Goal: Task Accomplishment & Management: Use online tool/utility

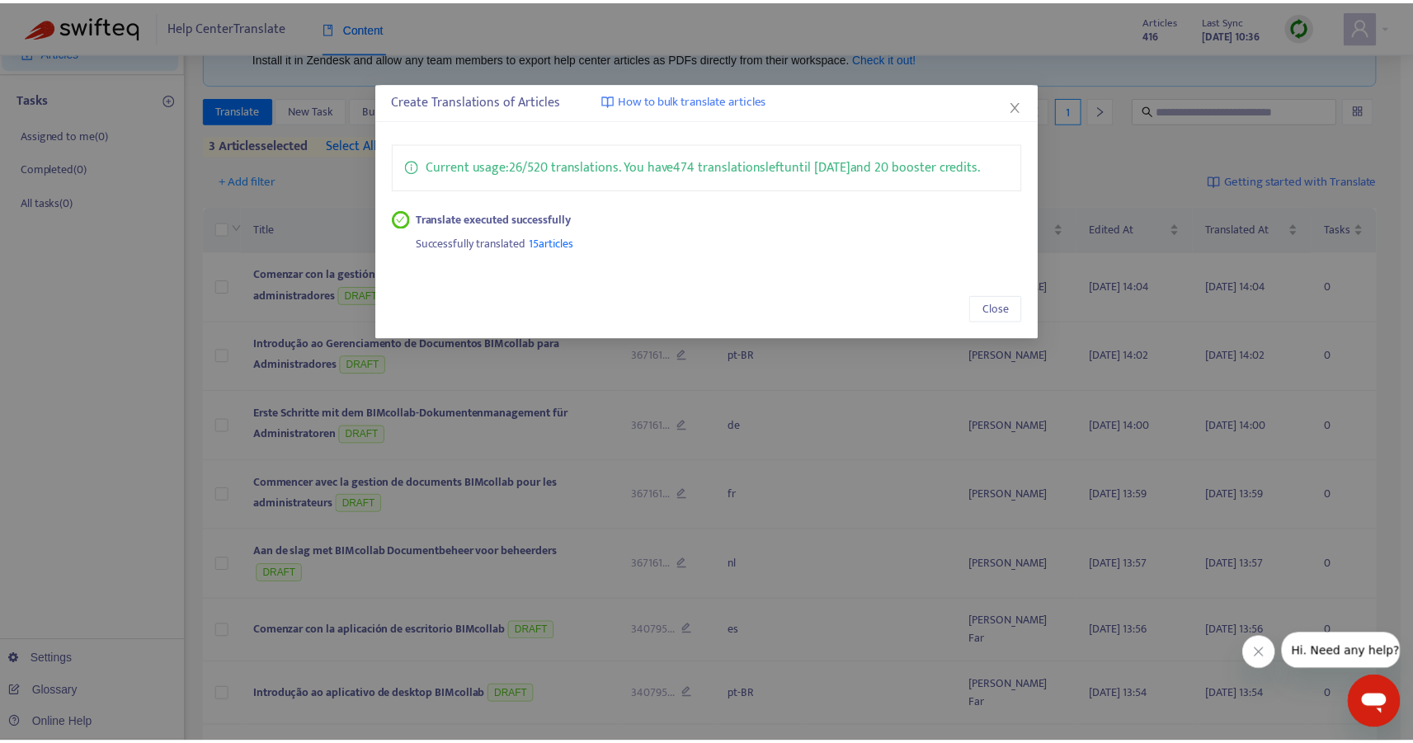
scroll to position [92, 0]
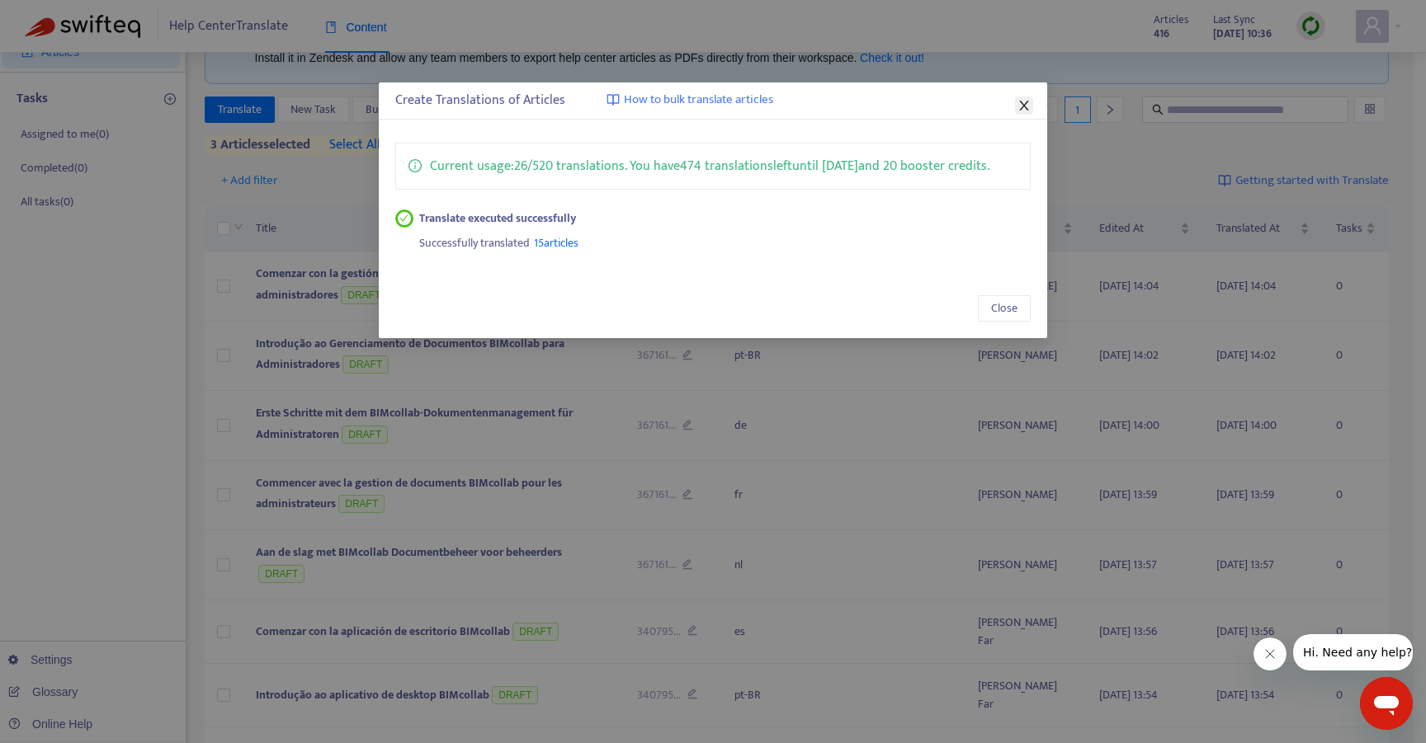
click at [1026, 106] on icon "close" at bounding box center [1024, 106] width 9 height 10
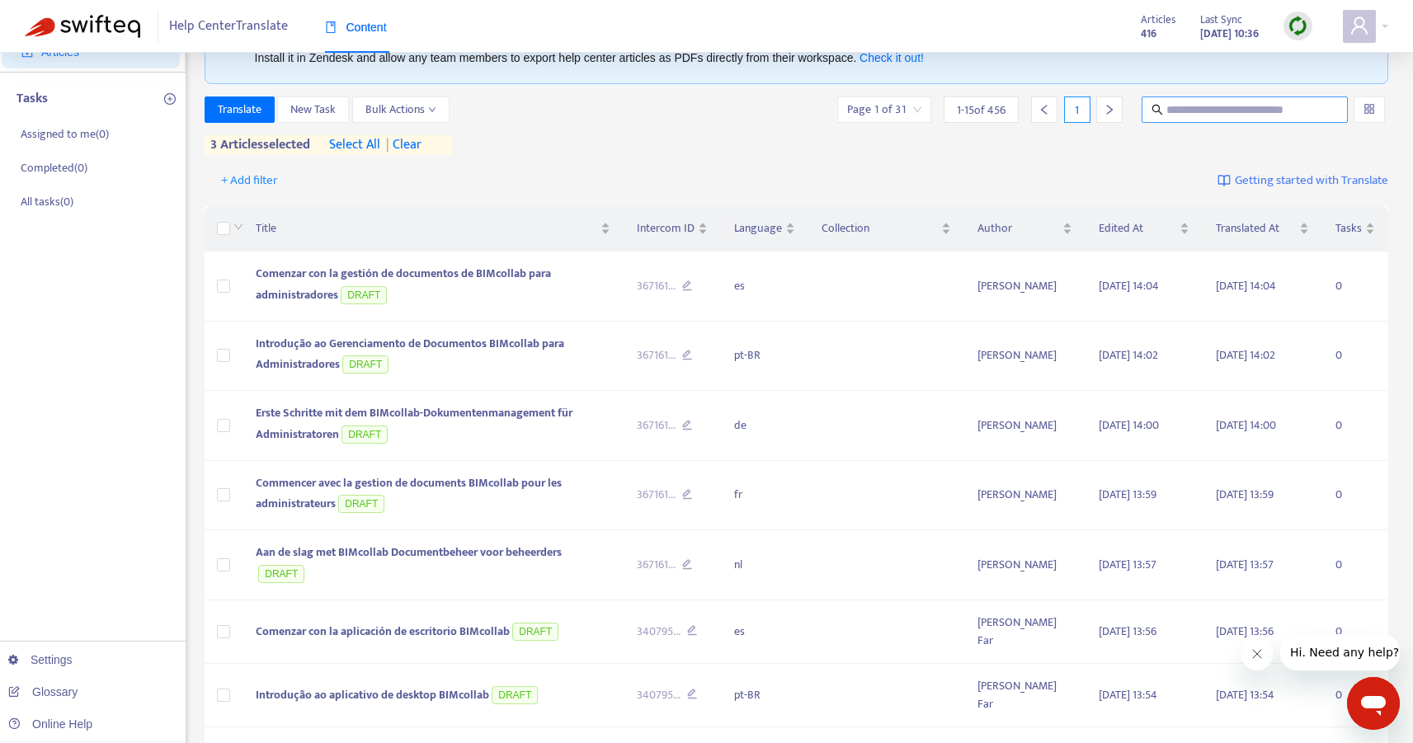
click at [1232, 116] on input "text" at bounding box center [1246, 110] width 158 height 18
type input "**********"
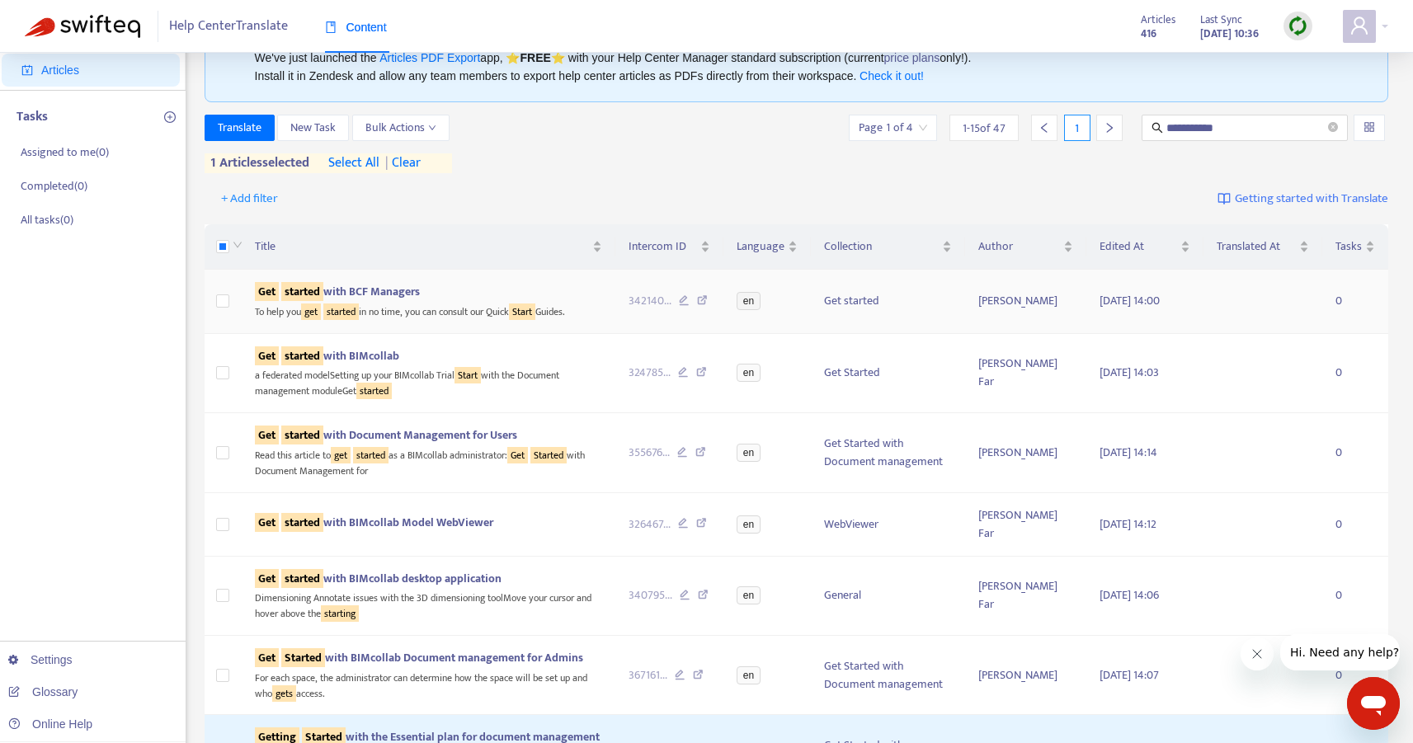
scroll to position [0, 0]
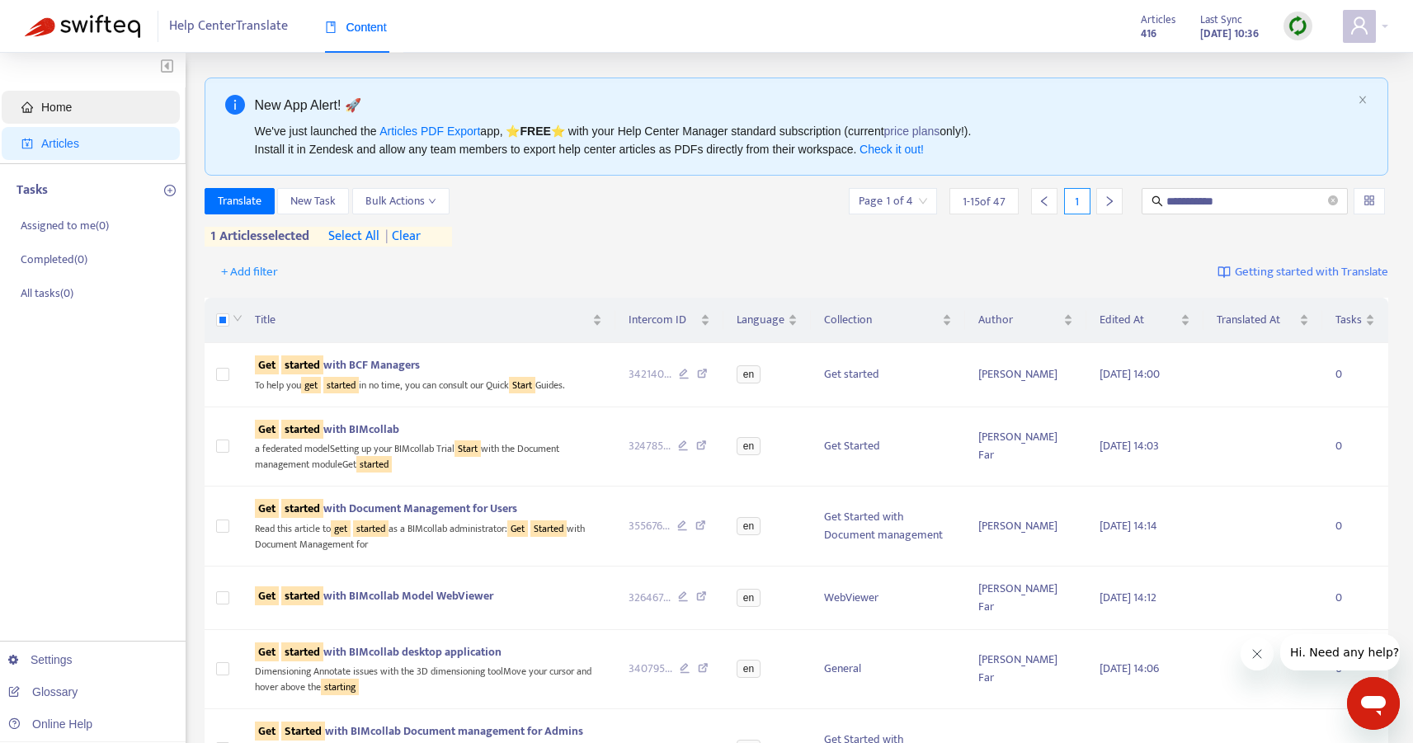
click at [73, 114] on span "Home" at bounding box center [93, 107] width 145 height 33
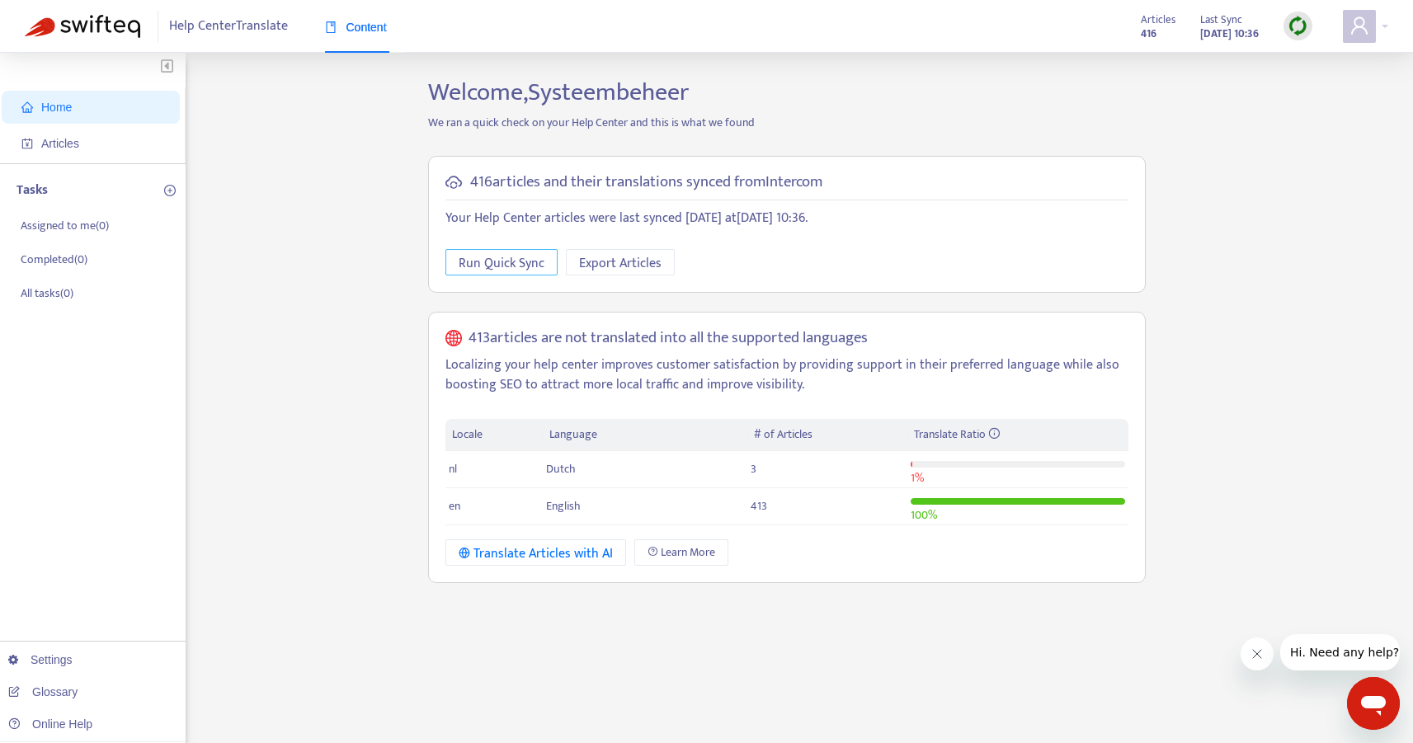
click at [512, 264] on span "Run Quick Sync" at bounding box center [502, 263] width 86 height 21
click at [101, 139] on span "Articles" at bounding box center [93, 143] width 145 height 33
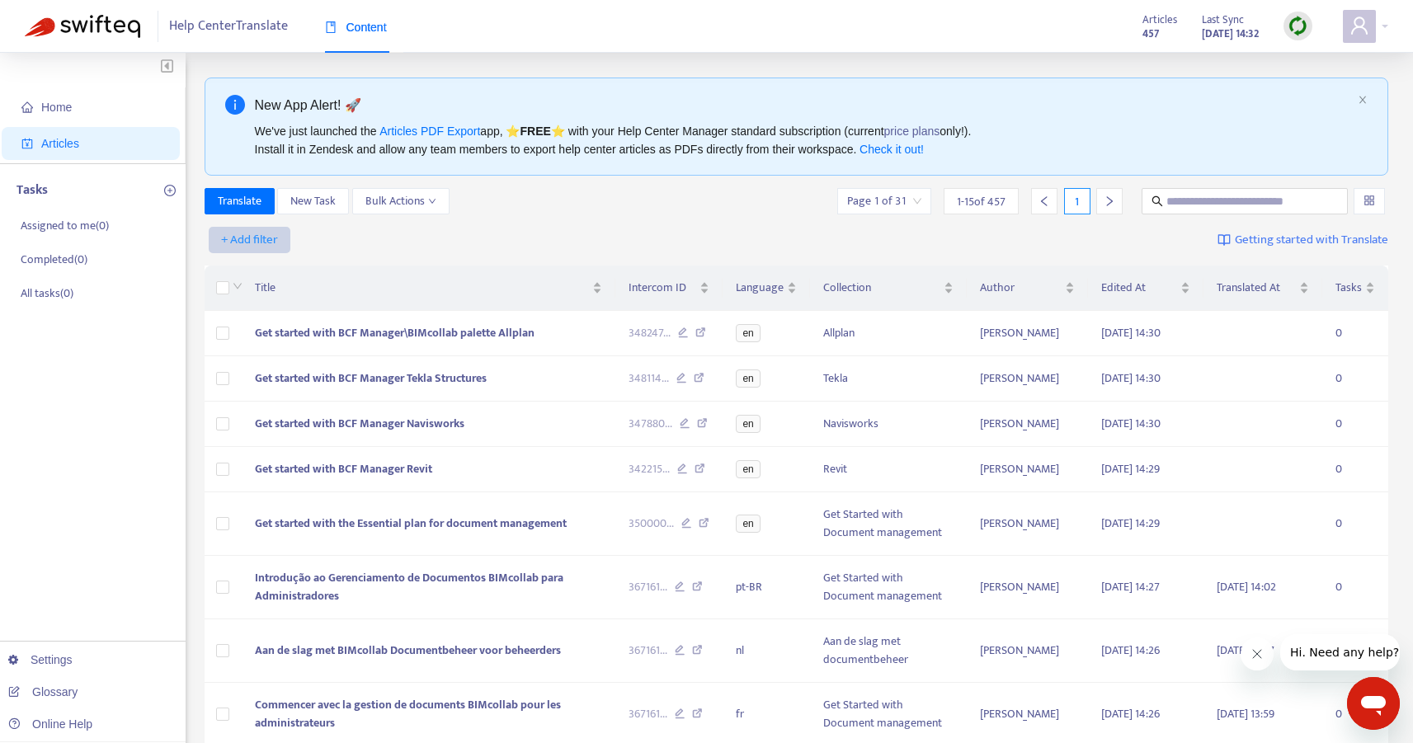
click at [238, 238] on span "+ Add filter" at bounding box center [249, 240] width 57 height 20
click at [283, 276] on span "Language" at bounding box center [273, 273] width 103 height 18
click at [332, 245] on span "close" at bounding box center [341, 241] width 21 height 20
click at [248, 241] on span "+ Add filter" at bounding box center [249, 240] width 57 height 20
click at [265, 273] on span "Language" at bounding box center [273, 273] width 103 height 18
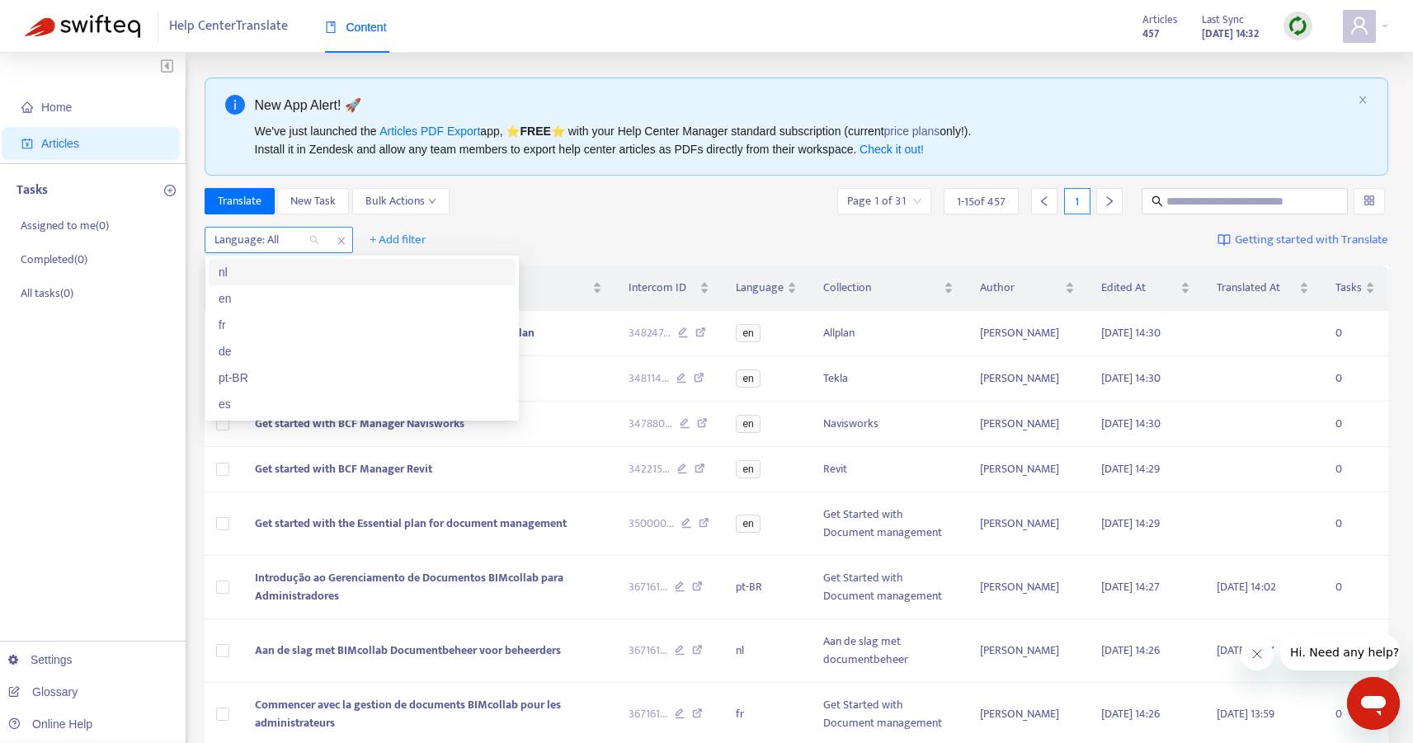
click at [289, 248] on div at bounding box center [259, 240] width 100 height 20
click at [284, 290] on div "en" at bounding box center [362, 299] width 287 height 18
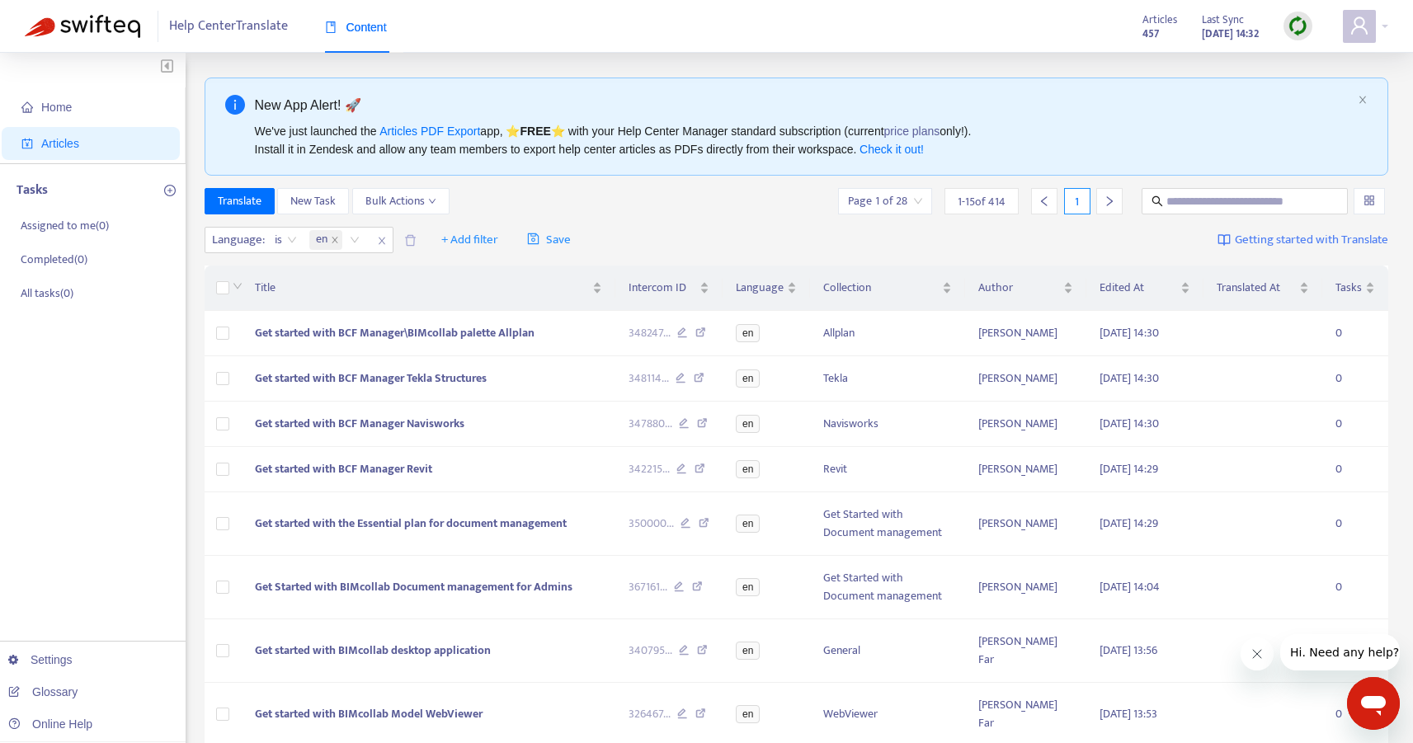
click at [623, 201] on div "Translate New Task Bulk Actions Page 1 of 28 1 - 15 of 414 1" at bounding box center [797, 201] width 1185 height 26
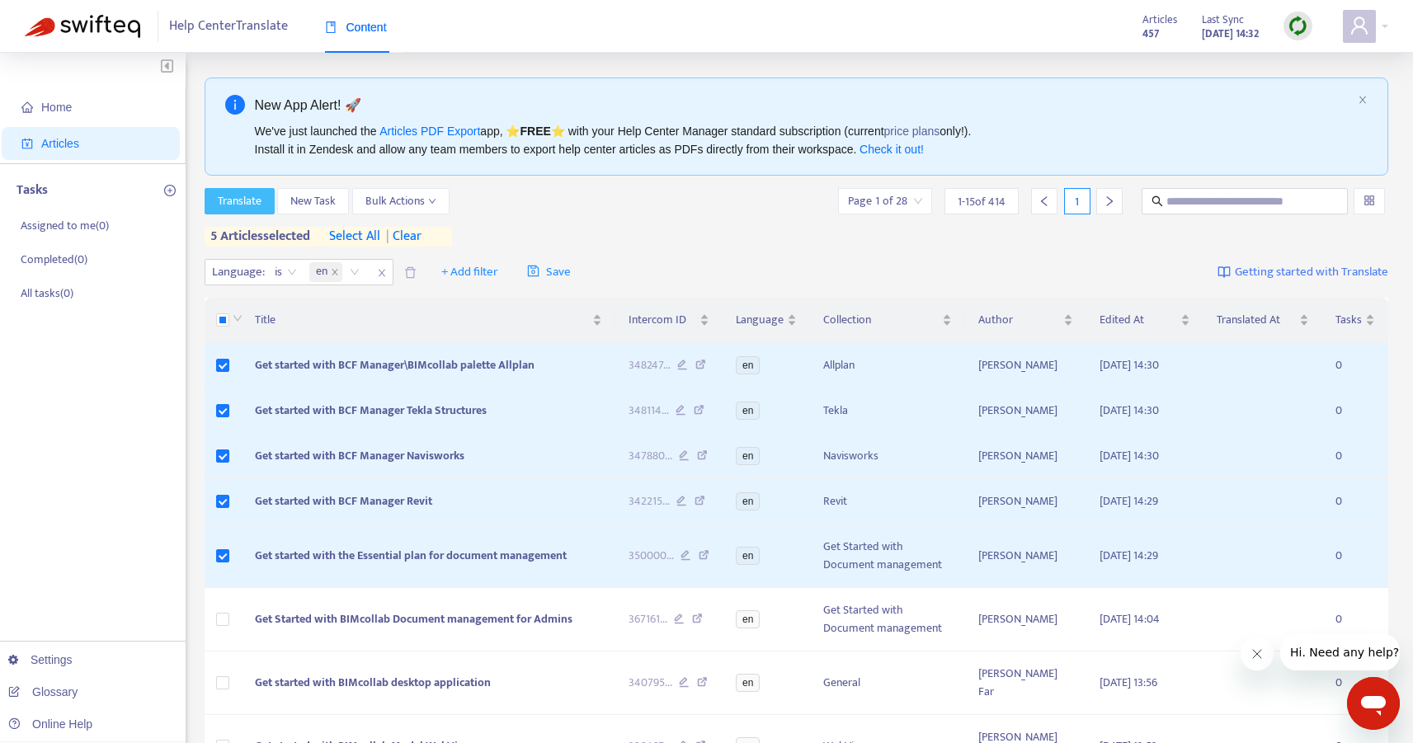
click at [245, 196] on span "Translate" at bounding box center [240, 201] width 44 height 18
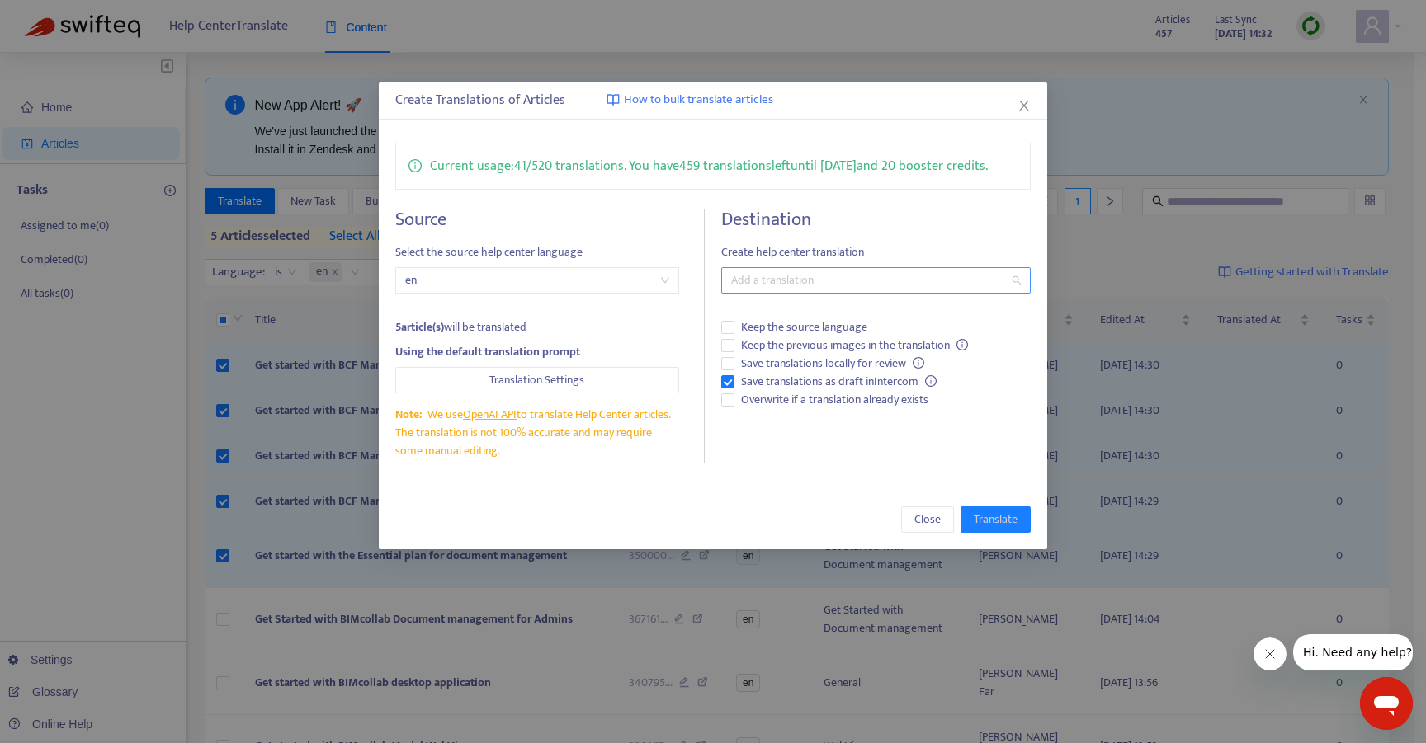
click at [913, 282] on div at bounding box center [867, 281] width 285 height 20
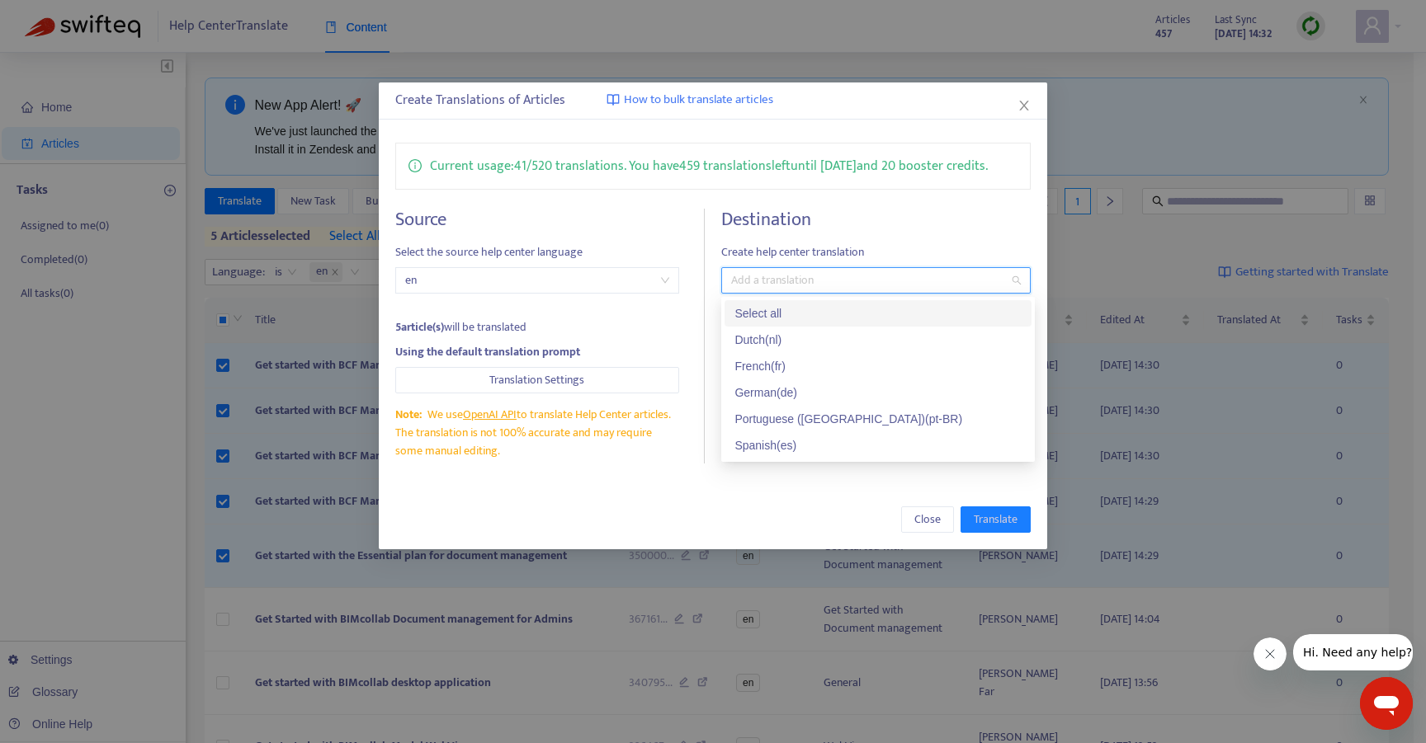
click at [827, 311] on div "Select all" at bounding box center [877, 313] width 287 height 18
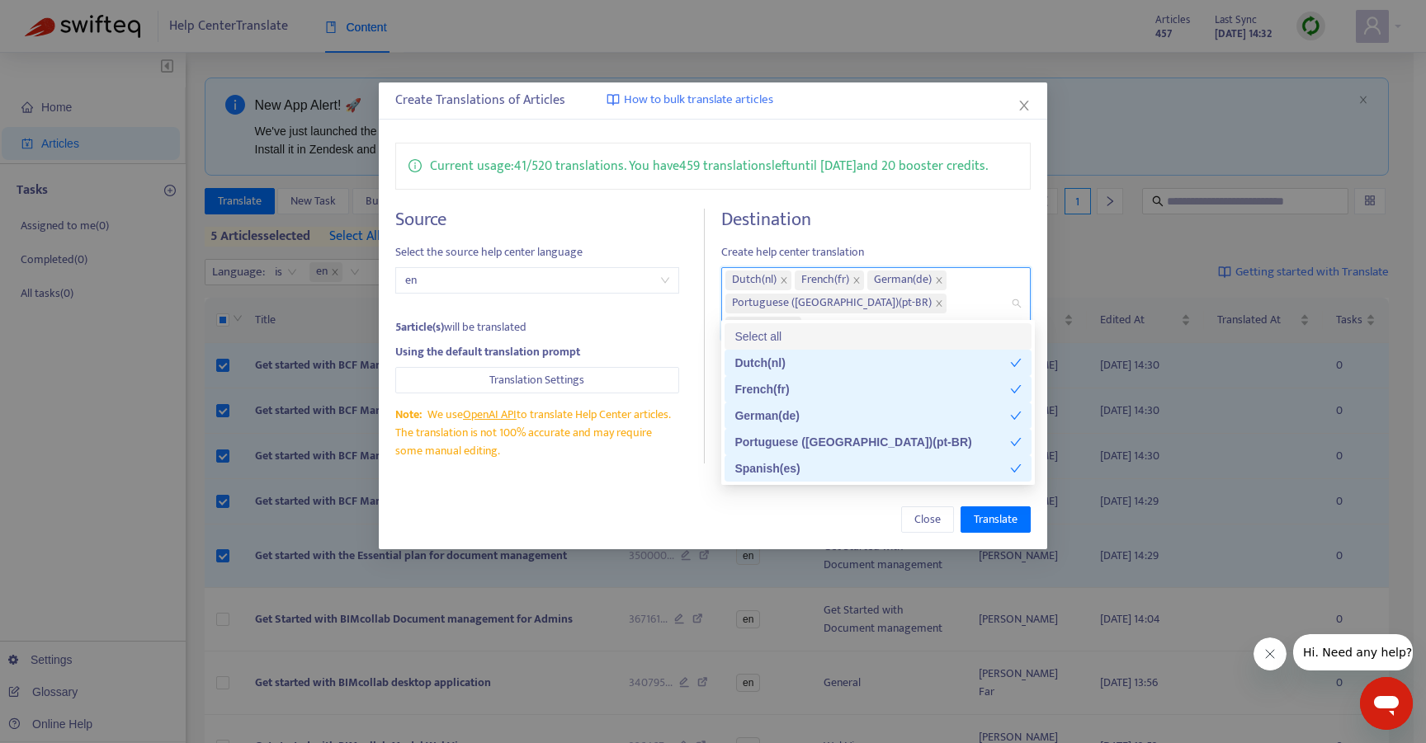
click at [982, 203] on div "Current usage: 41 / 520 translations . You have 459 translations left until [DA…" at bounding box center [713, 303] width 669 height 354
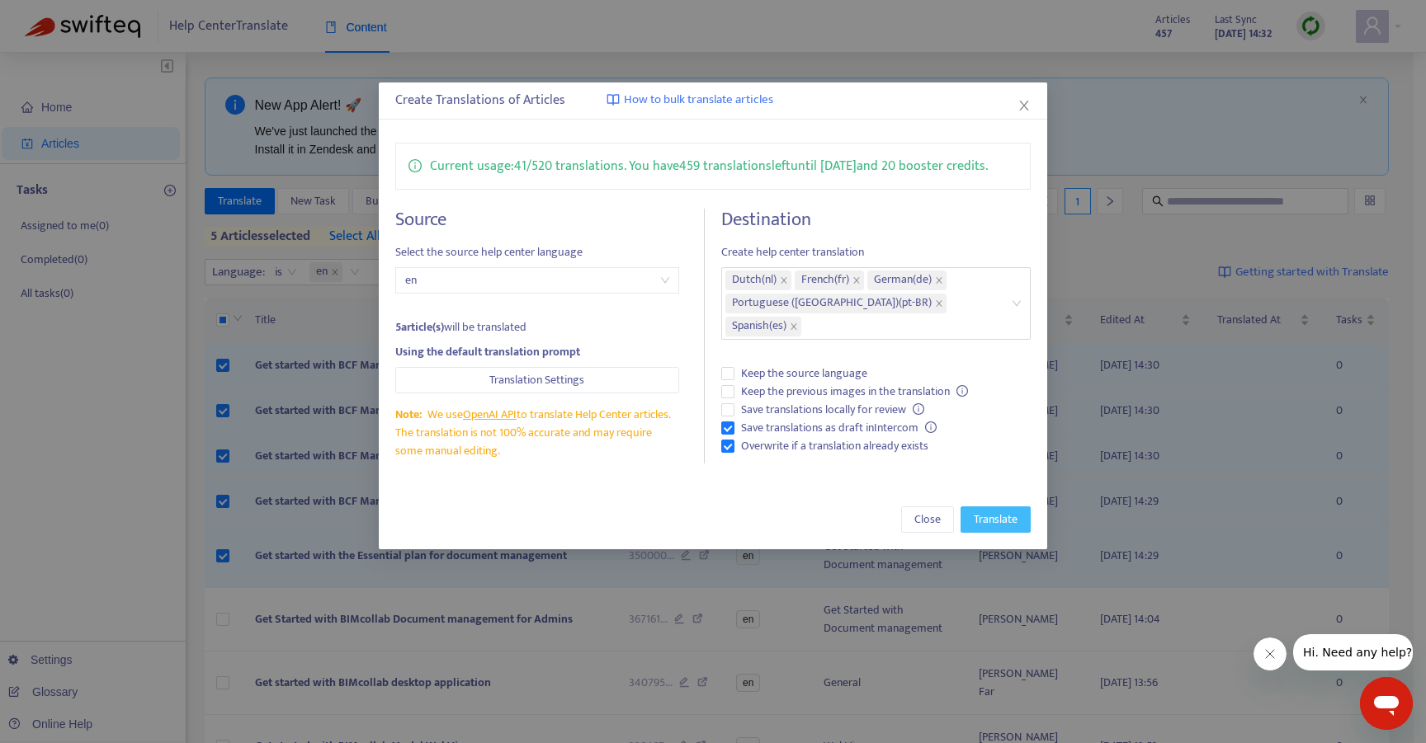
click at [993, 522] on span "Translate" at bounding box center [996, 520] width 44 height 18
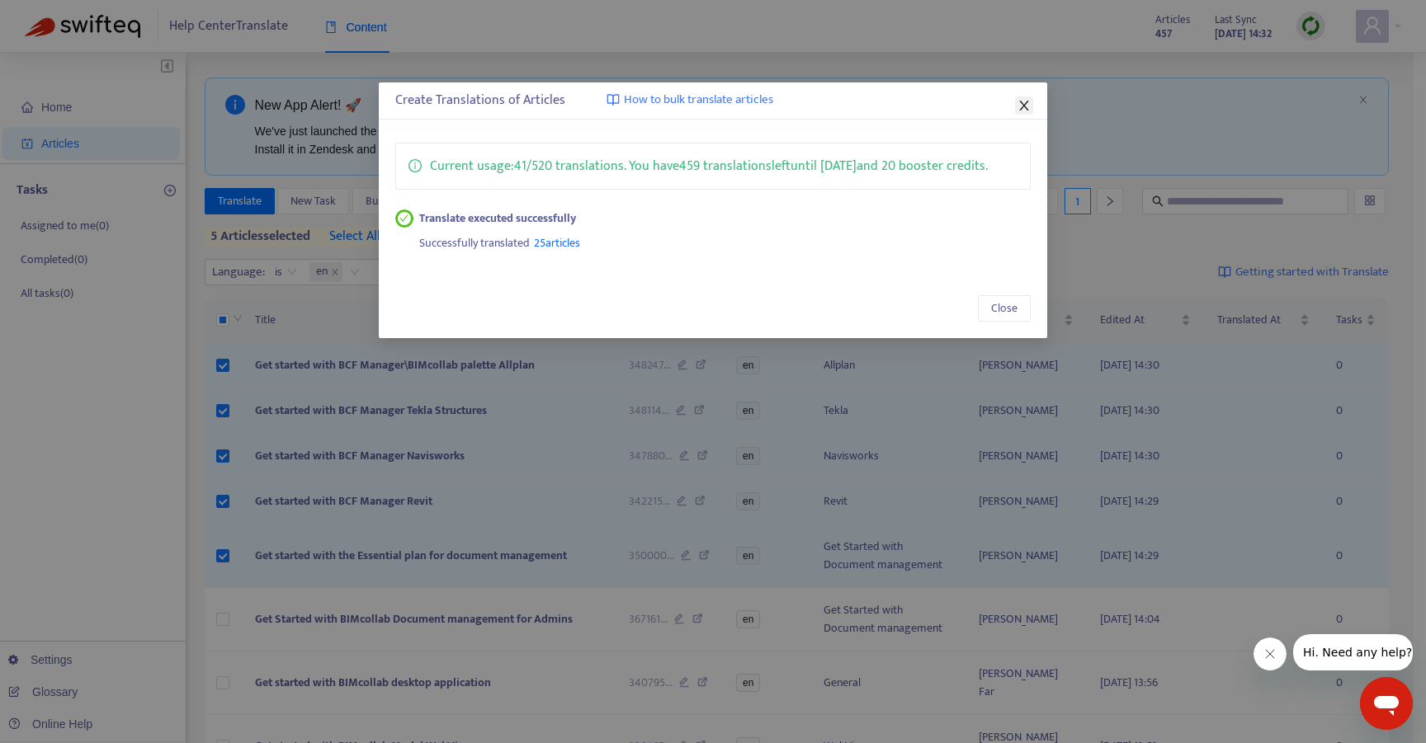
click at [1024, 105] on icon "close" at bounding box center [1024, 106] width 9 height 10
